Goal: Task Accomplishment & Management: Manage account settings

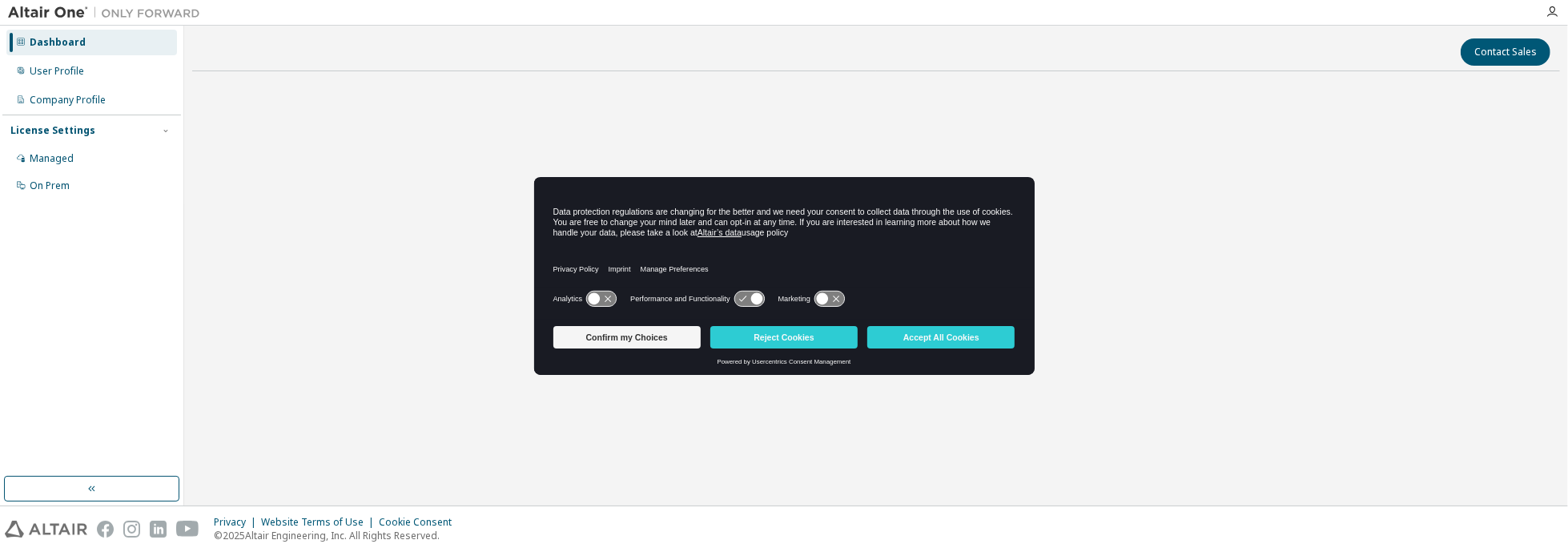
click at [971, 337] on button "Accept All Cookies" at bounding box center [941, 337] width 147 height 23
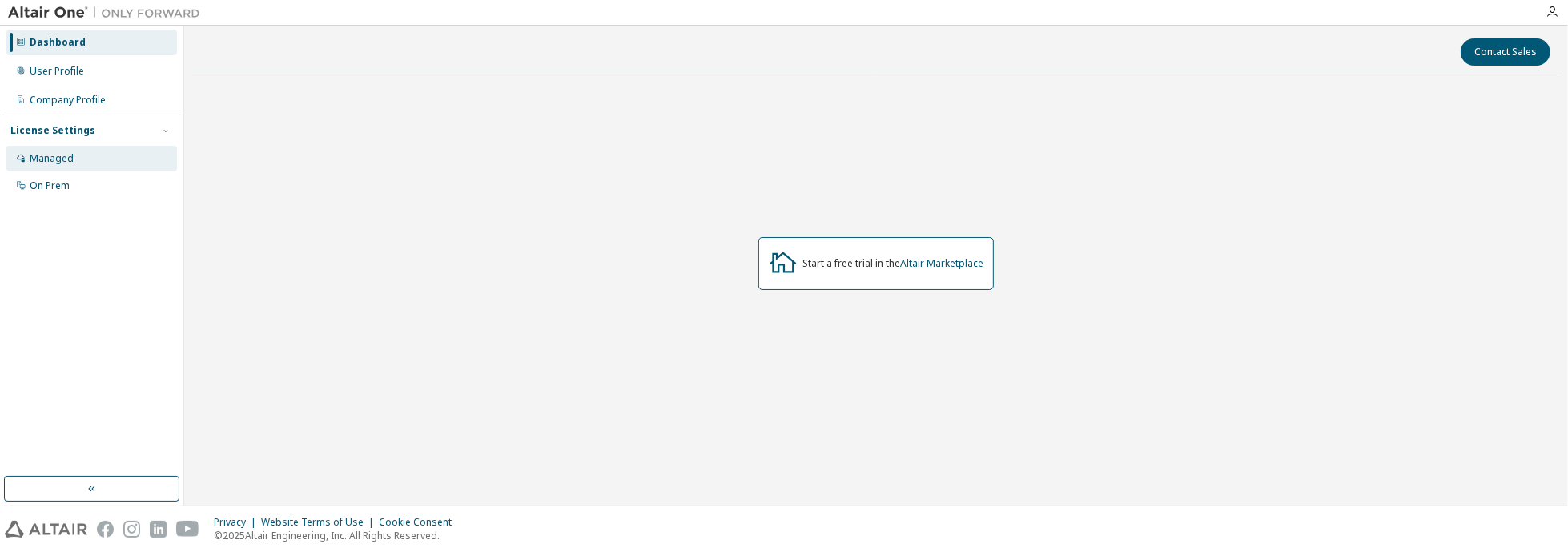
click at [62, 157] on div "Managed" at bounding box center [51, 158] width 44 height 13
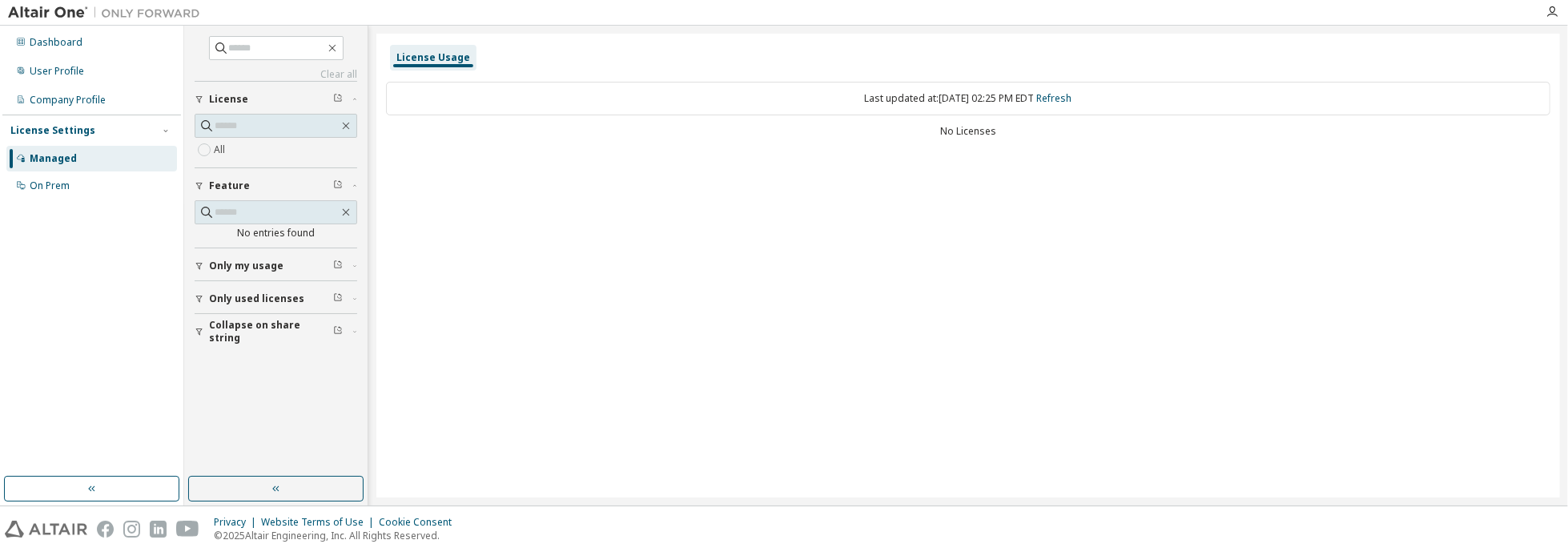
click at [256, 263] on span "Only my usage" at bounding box center [245, 266] width 74 height 13
click at [249, 302] on button "Only used licenses" at bounding box center [276, 298] width 163 height 36
click at [43, 189] on div "On Prem" at bounding box center [49, 186] width 40 height 13
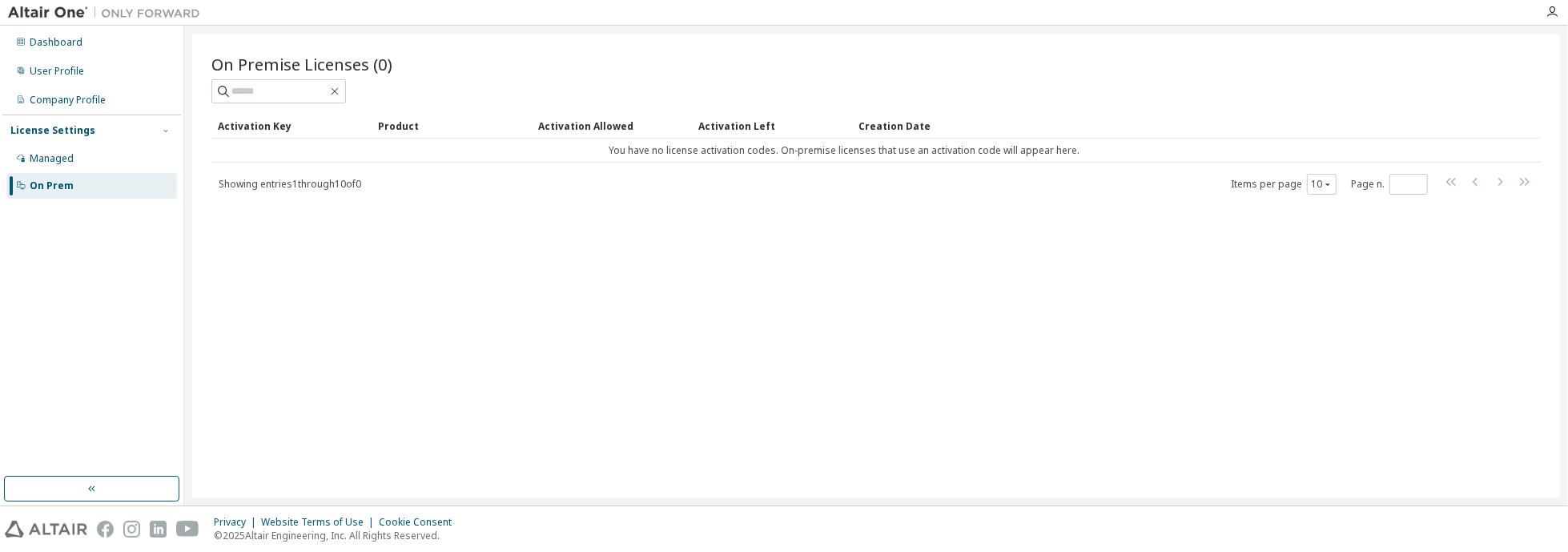
click at [741, 107] on div "On Premise Licenses (0) Clear Load Save Save As Field Operator Value Select fil…" at bounding box center [876, 124] width 1330 height 143
click at [66, 49] on div "Dashboard" at bounding box center [56, 42] width 53 height 13
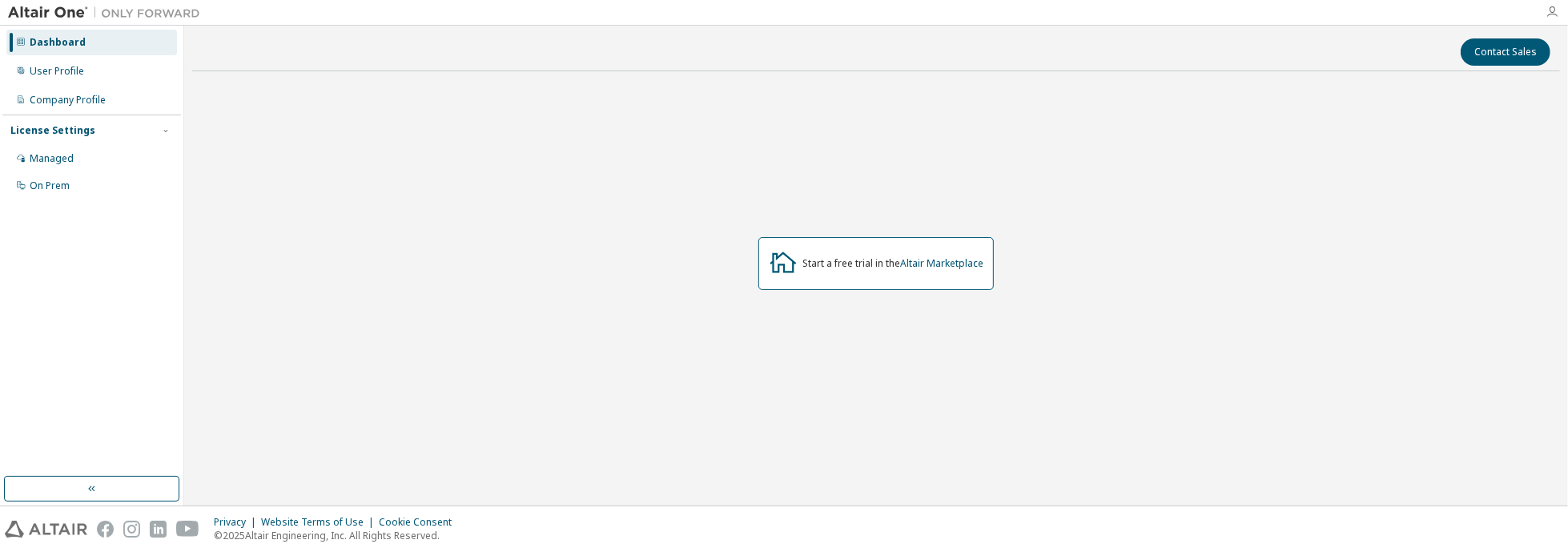
click at [1554, 11] on icon "button" at bounding box center [1552, 12] width 13 height 13
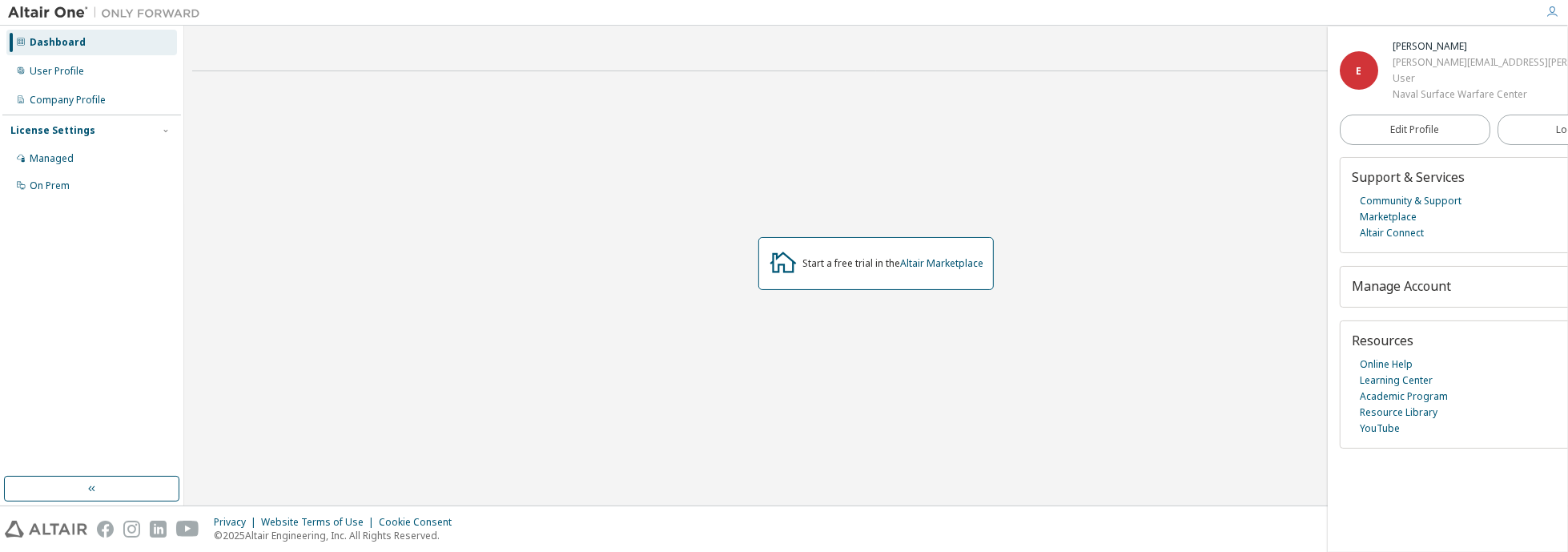
click at [1444, 286] on span "Manage Account" at bounding box center [1401, 286] width 100 height 17
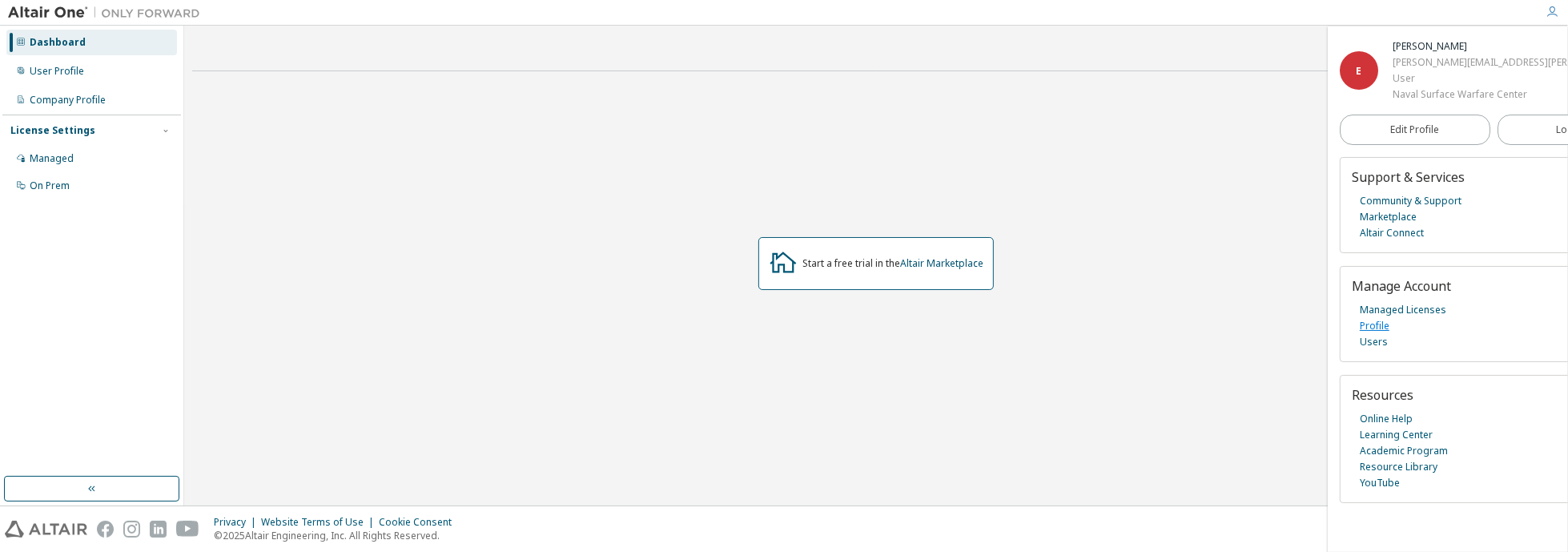
click at [1382, 322] on link "Profile" at bounding box center [1375, 326] width 29 height 16
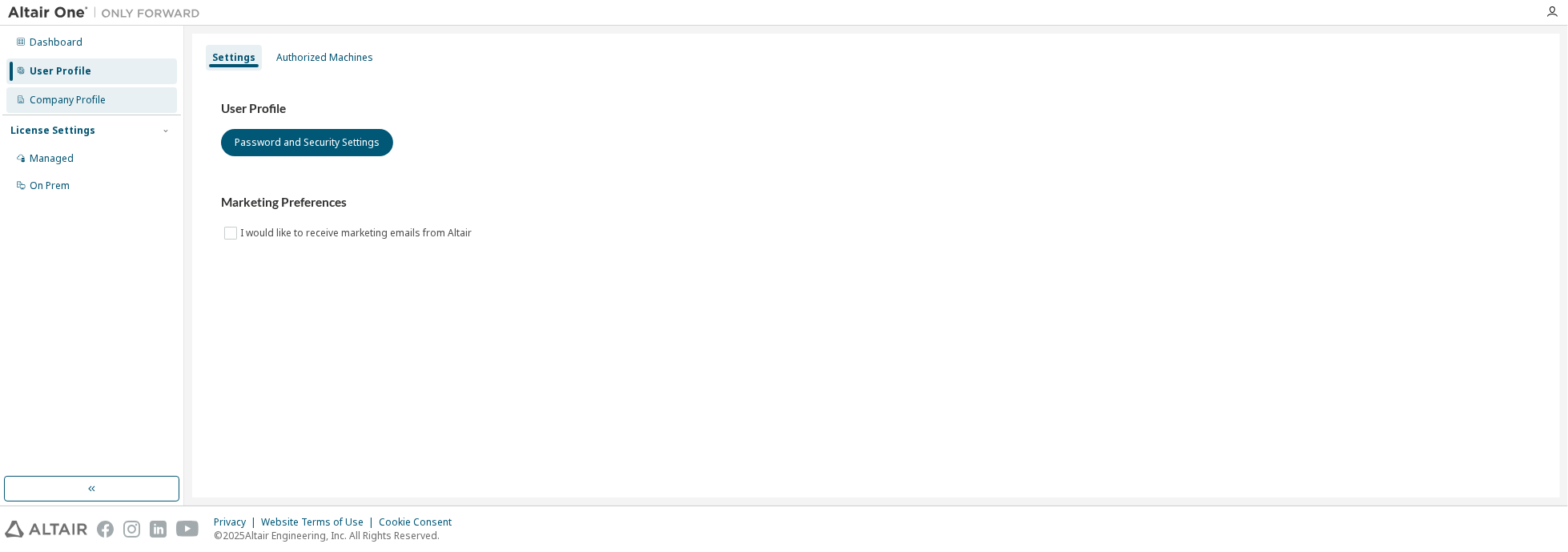
click at [87, 112] on div "Company Profile" at bounding box center [92, 100] width 170 height 26
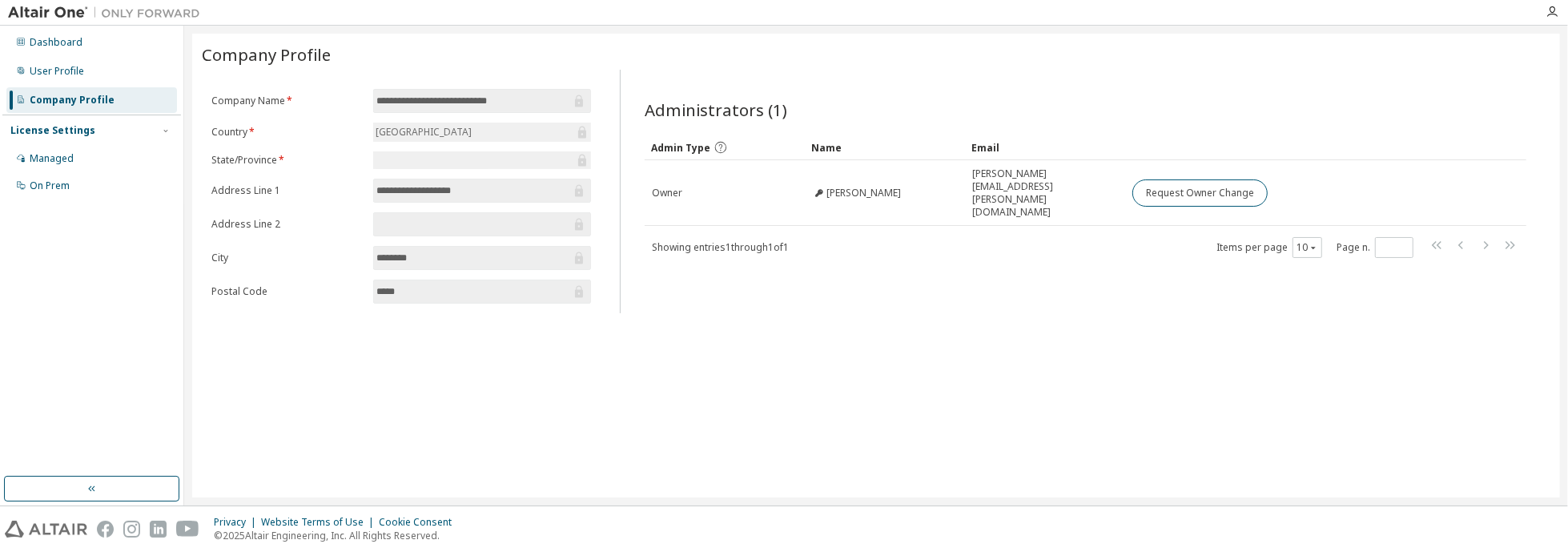
click at [69, 129] on div "License Settings" at bounding box center [52, 131] width 85 height 13
click at [167, 132] on icon "button" at bounding box center [166, 130] width 10 height 10
click at [68, 157] on div "Managed" at bounding box center [51, 158] width 44 height 13
